Goal: Communication & Community: Answer question/provide support

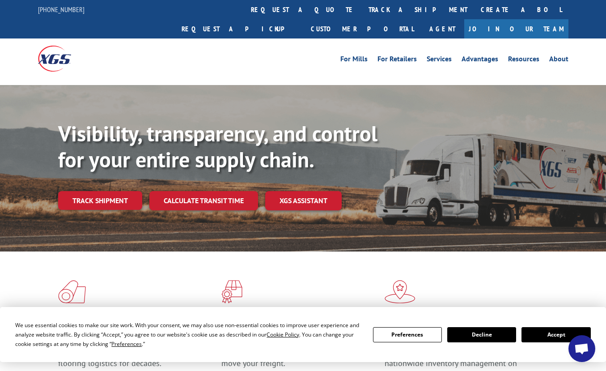
click at [567, 334] on button "Accept" at bounding box center [555, 334] width 69 height 15
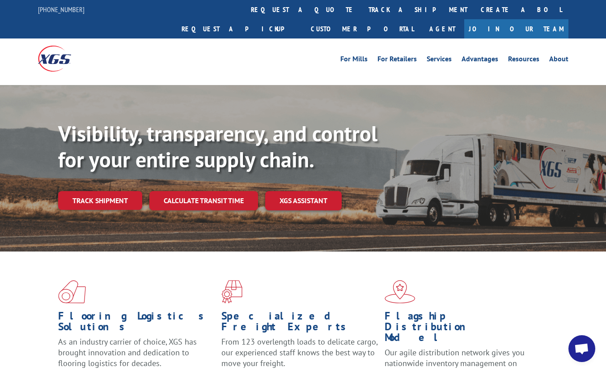
click at [573, 347] on span "Open chat" at bounding box center [581, 348] width 27 height 27
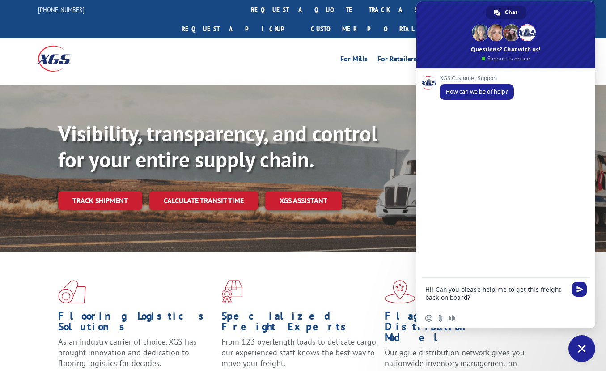
type textarea "Hi! Can you please help me to get this freight back on board? 526893728"
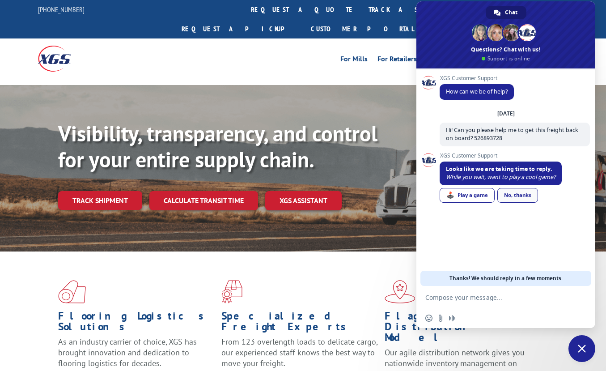
click at [514, 191] on link "No, thanks" at bounding box center [517, 195] width 41 height 15
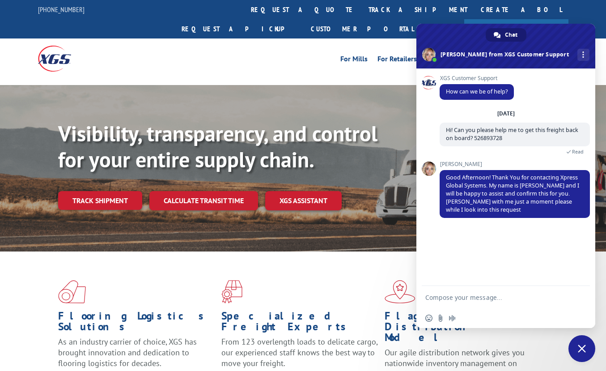
click at [501, 298] on textarea "Compose your message..." at bounding box center [496, 297] width 143 height 22
type textarea "Thanks"
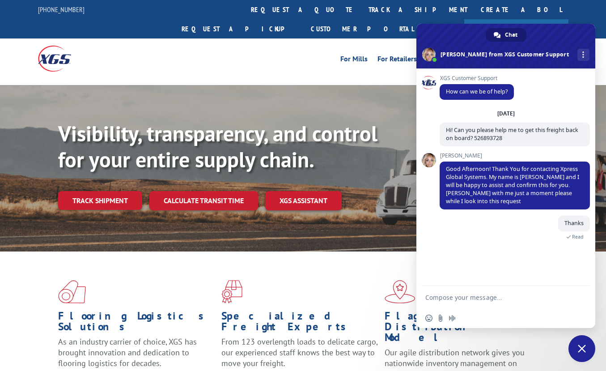
scroll to position [11, 0]
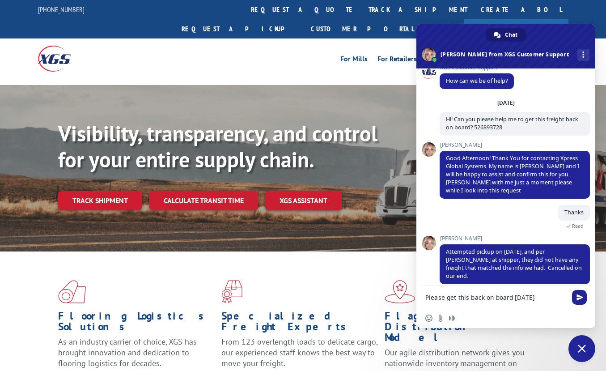
type textarea "Please get this back on board [DATE]"
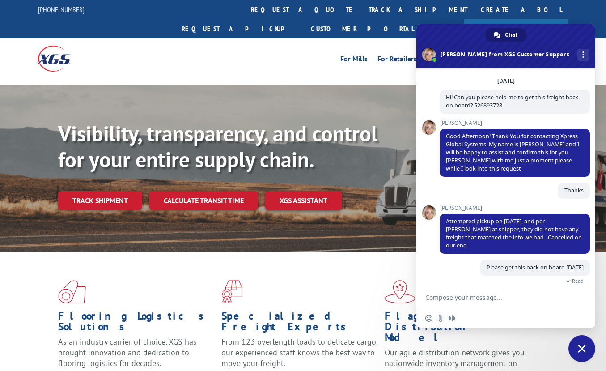
scroll to position [51, 0]
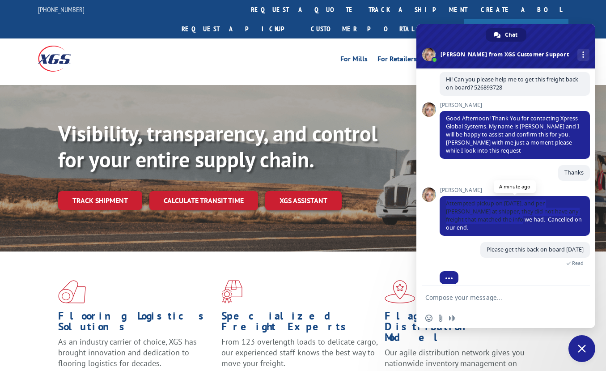
drag, startPoint x: 446, startPoint y: 204, endPoint x: 514, endPoint y: 220, distance: 68.8
click at [514, 220] on span "Attempted pickup on [DATE], and per [PERSON_NAME] at shipper, they did not have…" at bounding box center [514, 215] width 136 height 32
copy span "Attempted pickup on [DATE], and per [PERSON_NAME] at shipper, they did not have…"
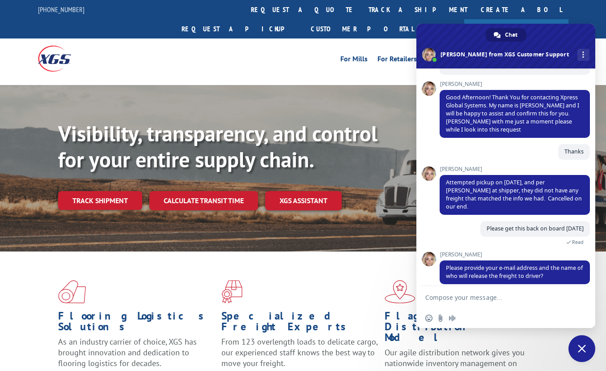
click at [473, 296] on textarea "Compose your message..." at bounding box center [496, 297] width 143 height 22
click at [466, 294] on textarea "Compose your message..." at bounding box center [496, 297] width 143 height 22
paste textarea "[PERSON_NAME]"
type textarea "[PERSON_NAME]"
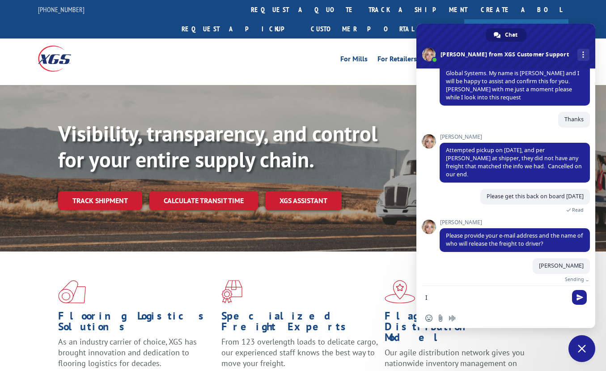
scroll to position [93, 0]
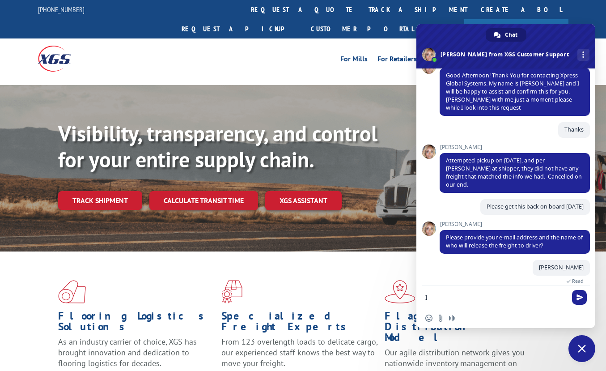
type textarea "I"
click at [539, 295] on textarea "Compose your message..." at bounding box center [496, 297] width 143 height 22
paste textarea "[EMAIL_ADDRESS][DOMAIN_NAME]"
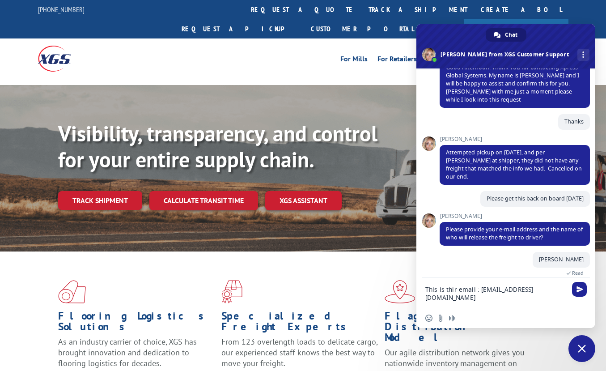
type textarea "This is their email : [EMAIL_ADDRESS][DOMAIN_NAME]"
click at [552, 291] on textarea "This is their email : [EMAIL_ADDRESS][DOMAIN_NAME]" at bounding box center [496, 293] width 143 height 30
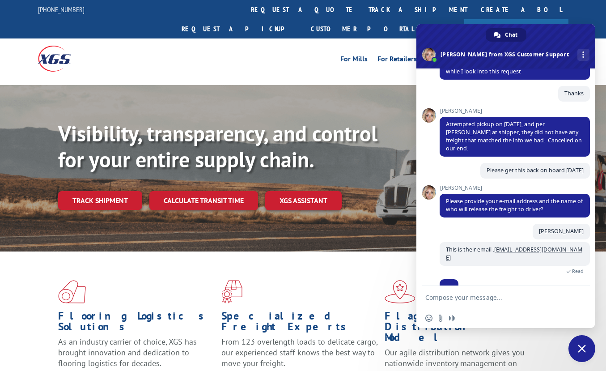
scroll to position [151, 0]
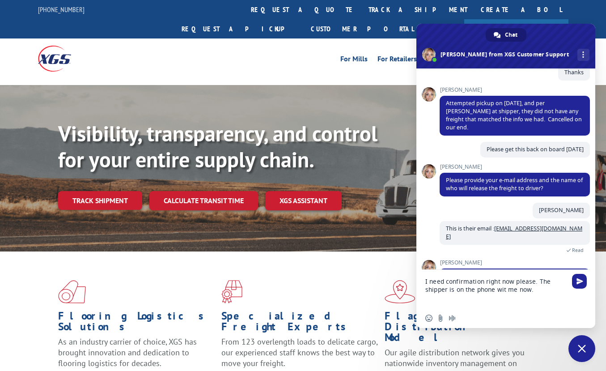
type textarea "I need confirmation right now please. The shipper is on the phone with me now."
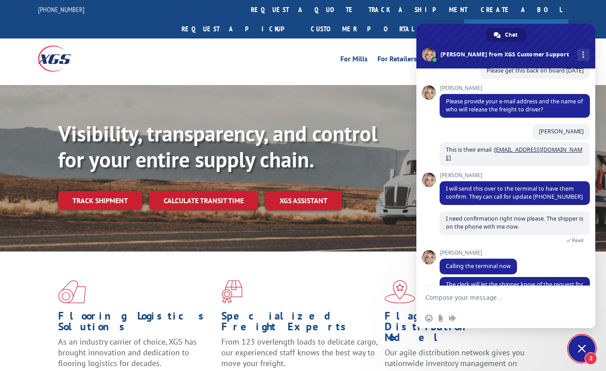
scroll to position [254, 0]
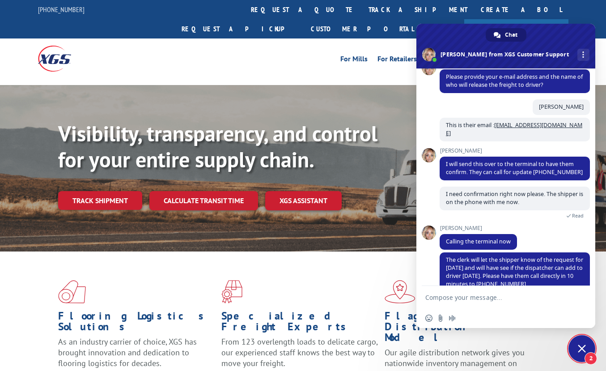
click at [472, 301] on textarea "Compose your message..." at bounding box center [496, 297] width 143 height 22
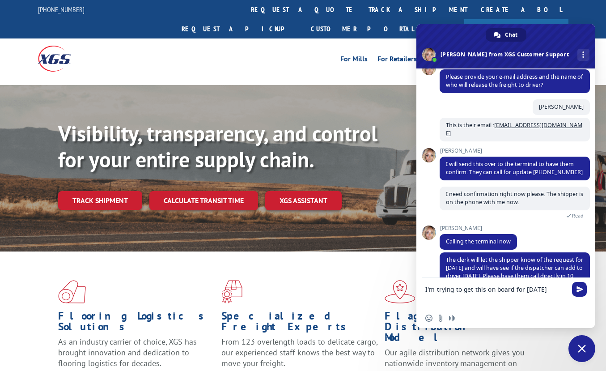
type textarea "I'm trying to get this on board for [DATE]"
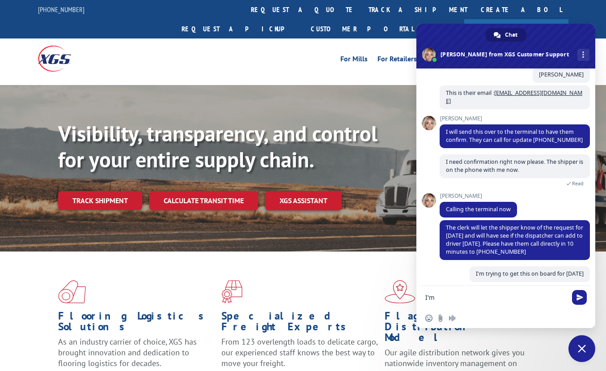
scroll to position [276, 0]
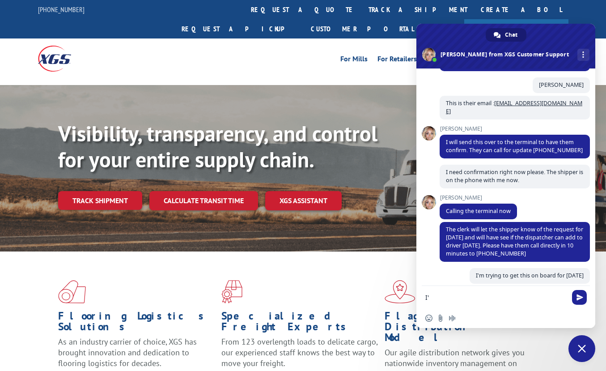
type textarea "I"
type textarea "O"
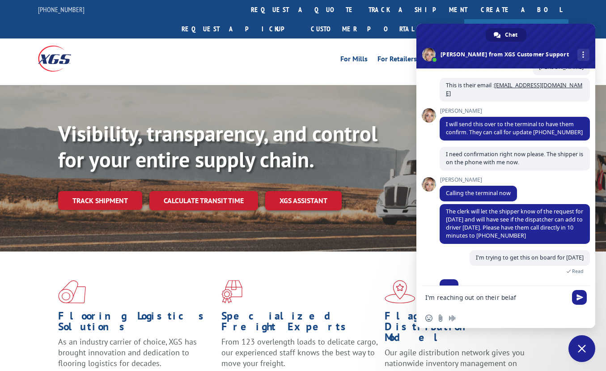
drag, startPoint x: 506, startPoint y: 301, endPoint x: 482, endPoint y: 304, distance: 24.8
click at [482, 304] on textarea "I'm reaching out on their belaf" at bounding box center [496, 297] width 143 height 22
drag, startPoint x: 517, startPoint y: 299, endPoint x: 505, endPoint y: 299, distance: 11.2
click at [505, 299] on textarea "I'm reaching out on their belaf" at bounding box center [496, 297] width 143 height 22
type textarea "I'm reaching out on their behalf"
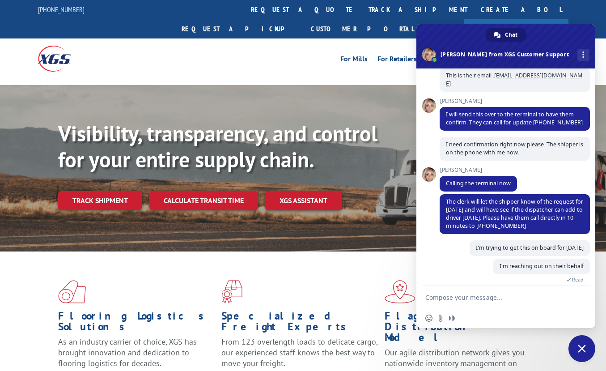
scroll to position [312, 0]
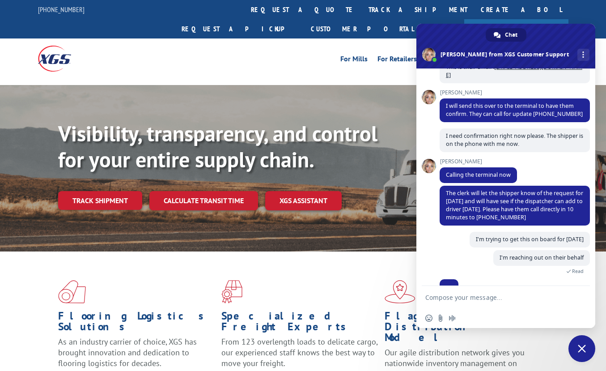
click at [480, 297] on textarea "Compose your message..." at bounding box center [496, 297] width 143 height 22
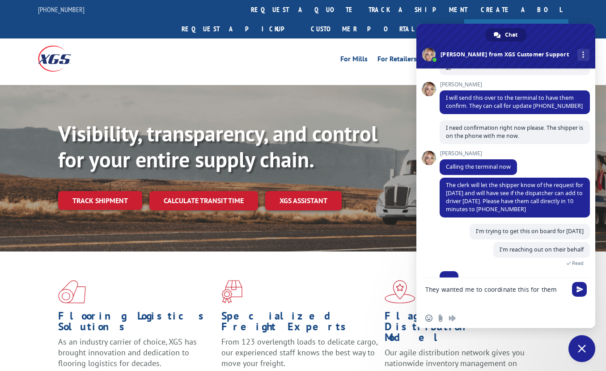
type textarea "They wanted me to coordinate this for them"
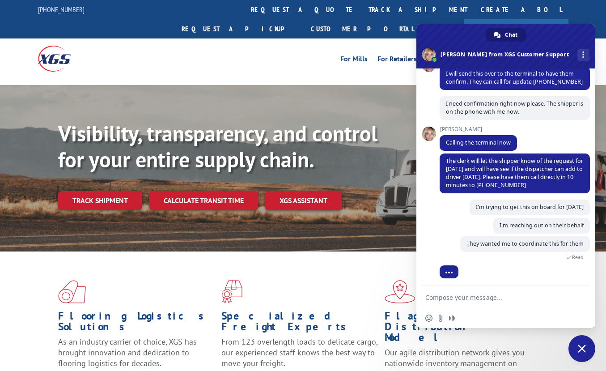
scroll to position [330, 0]
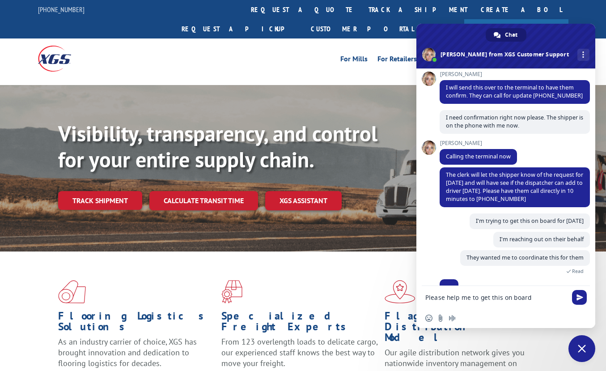
type textarea "Please help me to get this on board"
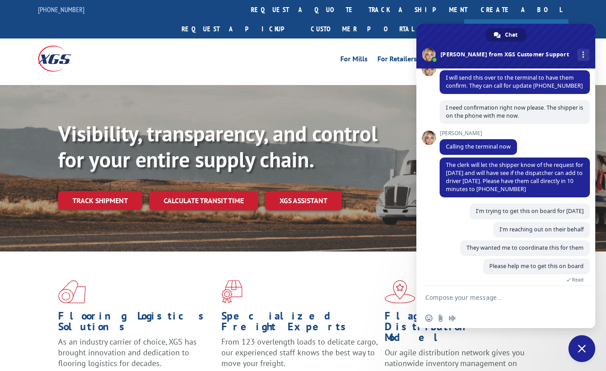
scroll to position [349, 0]
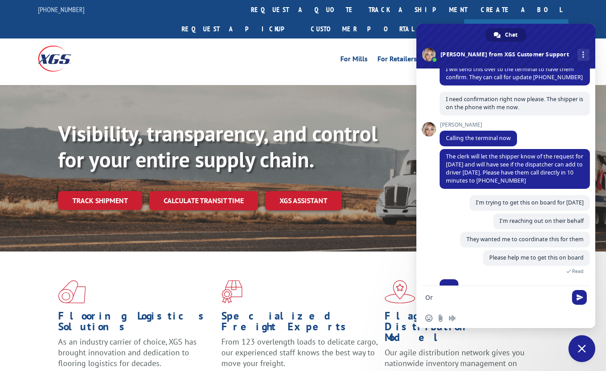
type textarea "O"
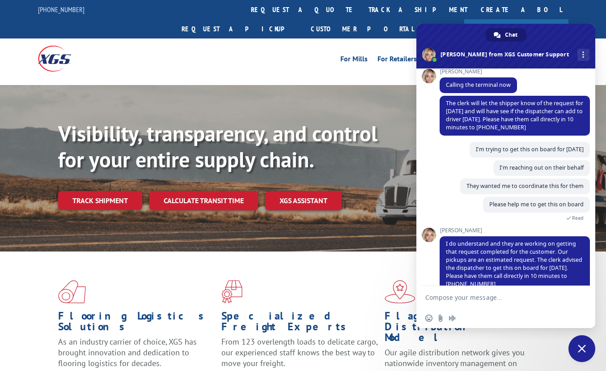
click at [439, 299] on textarea "Compose your message..." at bounding box center [496, 297] width 143 height 22
type textarea "Is there anybody else I can speak to?"
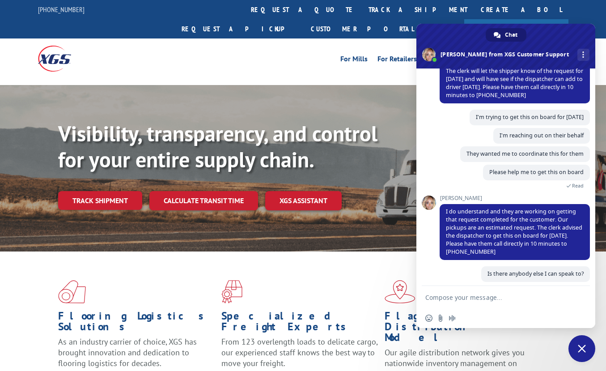
scroll to position [424, 0]
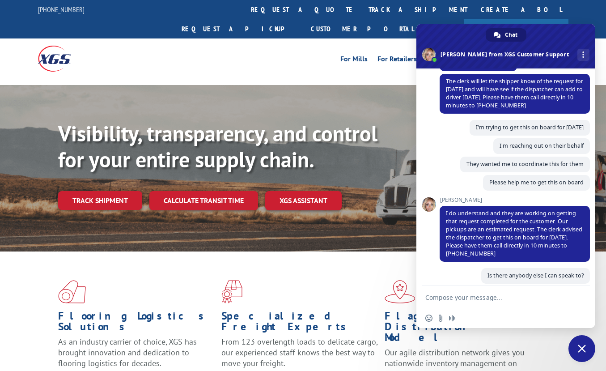
click at [539, 295] on textarea "Compose your message..." at bounding box center [496, 297] width 143 height 22
type textarea "?"
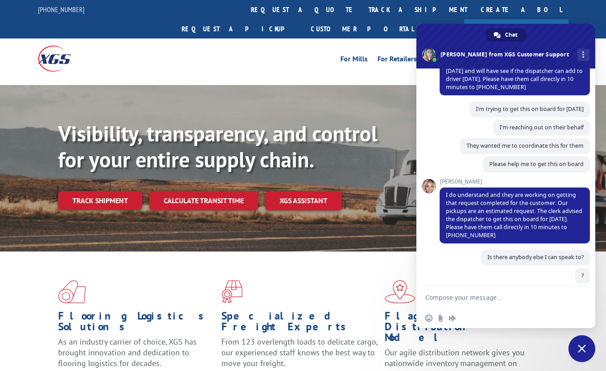
scroll to position [497, 0]
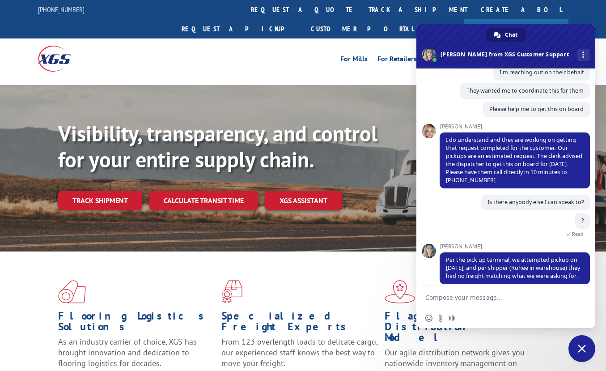
click at [497, 296] on textarea "Compose your message..." at bounding box center [496, 297] width 143 height 22
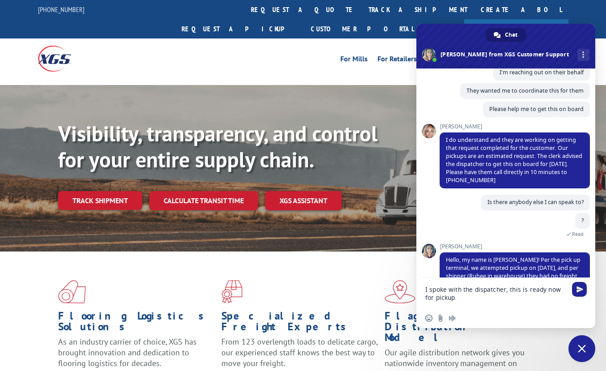
type textarea "I spoke with the dispatcher, this is ready now for pickup."
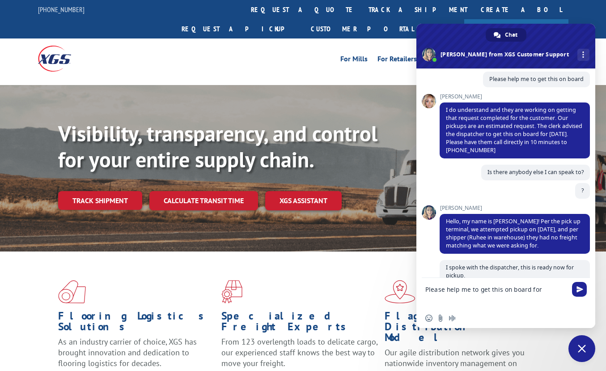
scroll to position [535, 0]
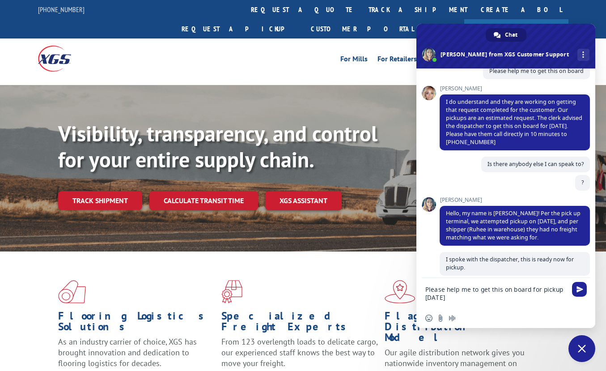
type textarea "Please help me to get this on board for pickup [DATE]"
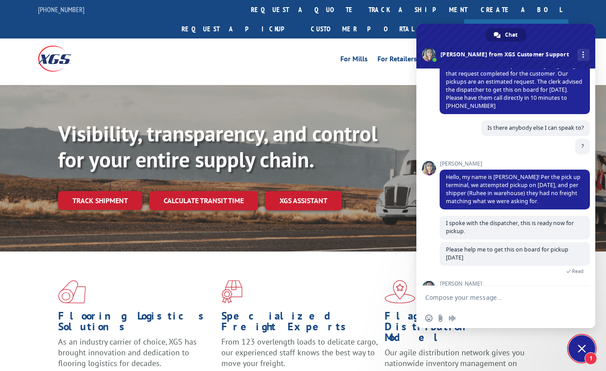
scroll to position [608, 0]
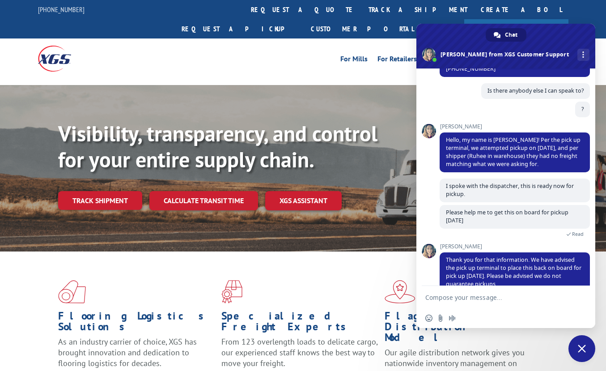
click at [451, 308] on div "Insert an emoji Send a file Audio message" at bounding box center [505, 318] width 179 height 20
click at [452, 307] on textarea "Compose your message..." at bounding box center [496, 297] width 143 height 22
type textarea "Thanks [PERSON_NAME]"
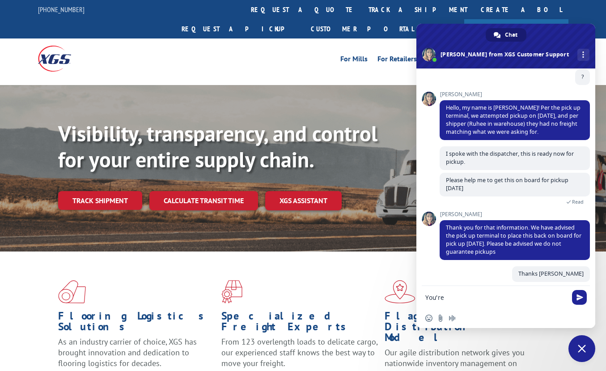
scroll to position [630, 0]
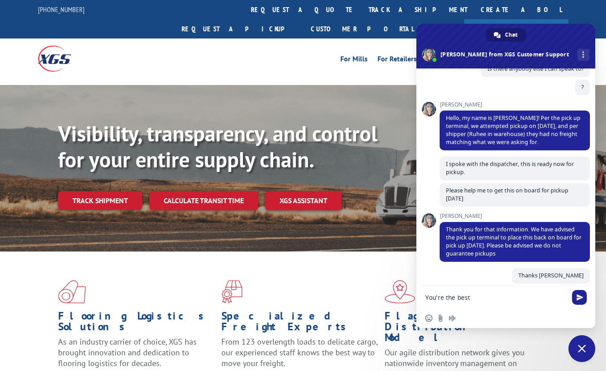
type textarea "You're the best"
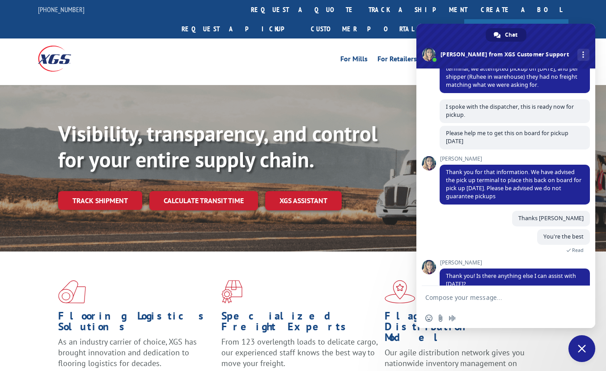
scroll to position [705, 0]
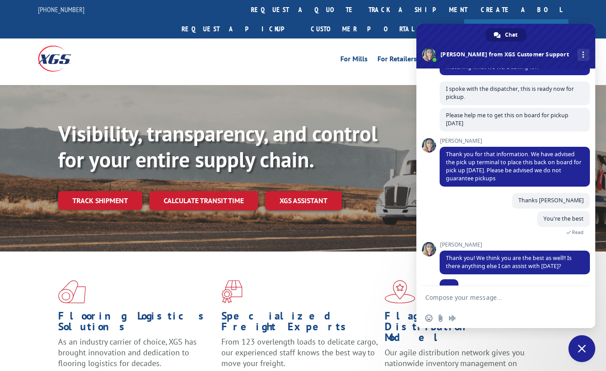
click at [535, 291] on textarea "Compose your message..." at bounding box center [496, 297] width 143 height 22
type textarea "That's it for now"
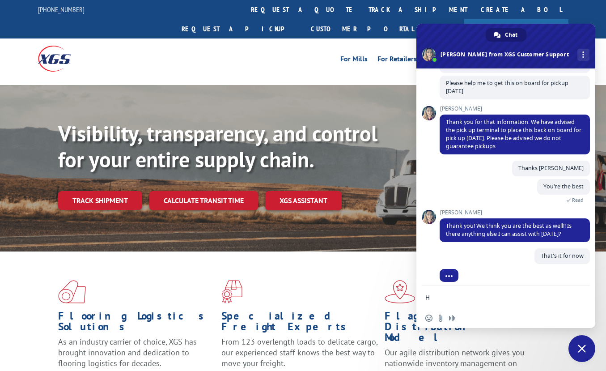
scroll to position [727, 0]
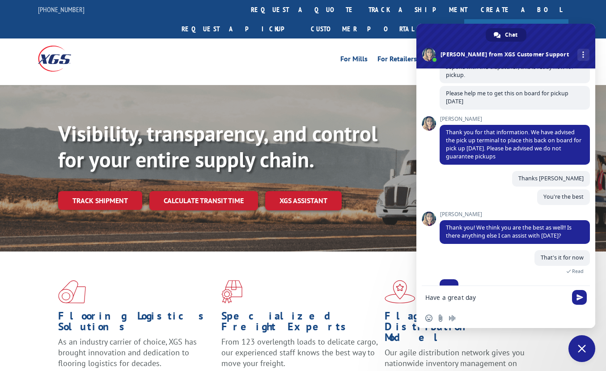
type textarea "Have a great day"
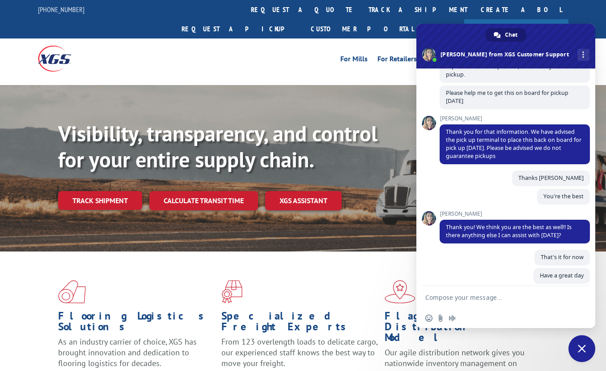
scroll to position [807, 0]
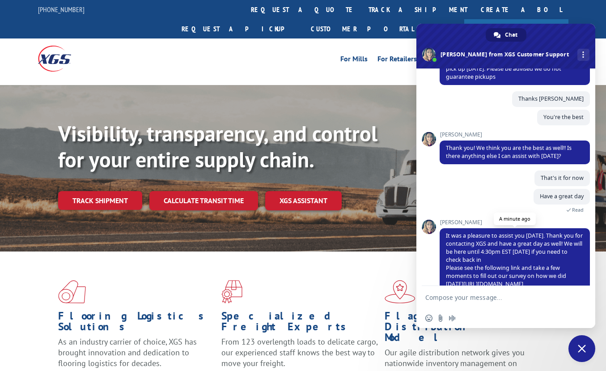
click at [514, 280] on link "[URL][DOMAIN_NAME]" at bounding box center [493, 284] width 60 height 8
